Goal: Find specific page/section

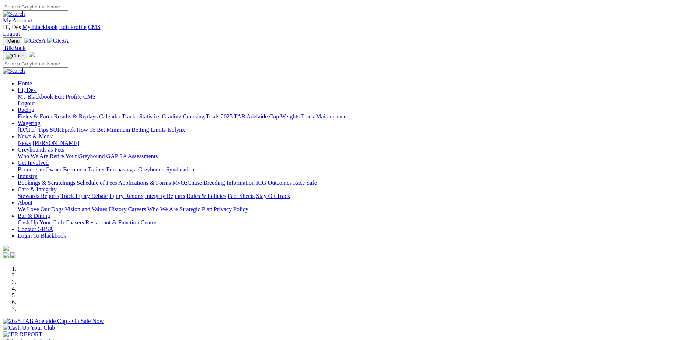
scroll to position [184, 0]
click at [171, 180] on link "Applications & Forms" at bounding box center [144, 183] width 53 height 6
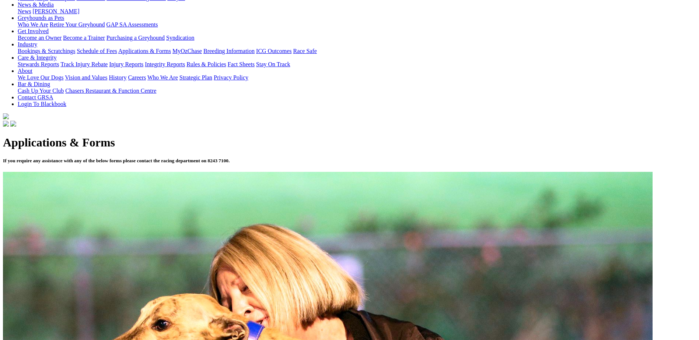
scroll to position [147, 0]
